Goal: Task Accomplishment & Management: Manage account settings

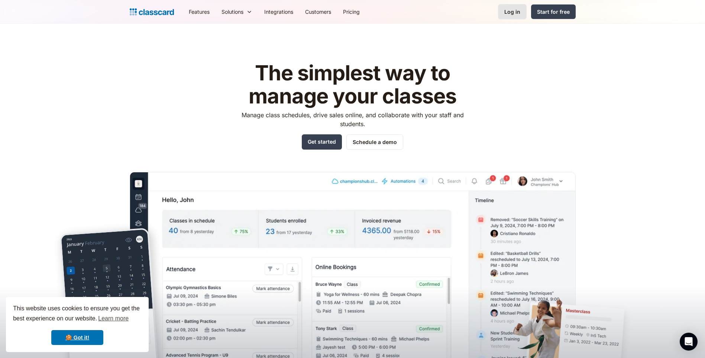
click at [505, 12] on link "Log in" at bounding box center [512, 11] width 29 height 15
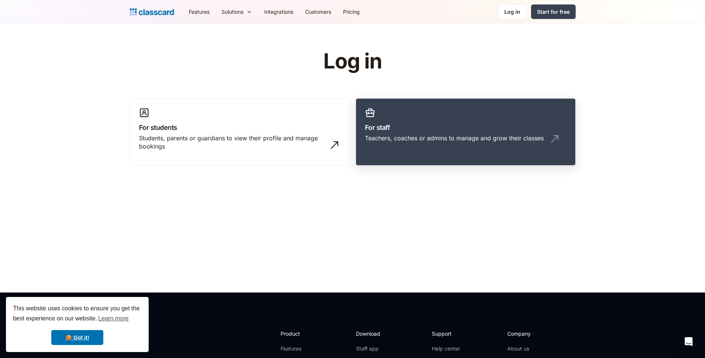
drag, startPoint x: 434, startPoint y: 162, endPoint x: 431, endPoint y: 155, distance: 8.3
click at [434, 162] on link "For staff Teachers, coaches or admins to manage and grow their classes" at bounding box center [466, 132] width 220 height 68
click at [431, 155] on link "For staff Teachers, coaches or admins to manage and grow their classes" at bounding box center [466, 132] width 220 height 68
